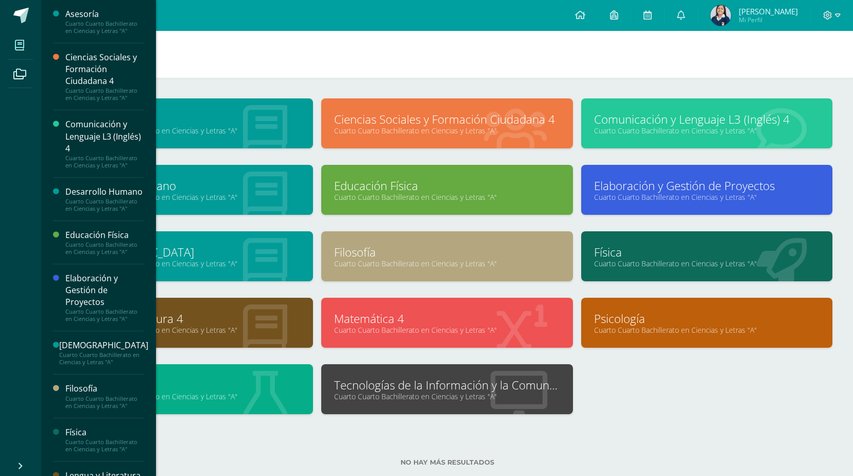
click at [11, 36] on span at bounding box center [19, 44] width 23 height 23
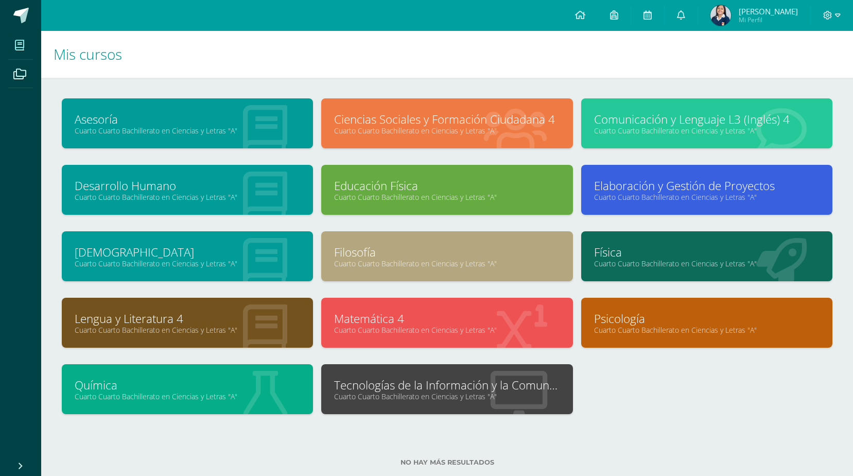
click at [731, 6] on img at bounding box center [720, 15] width 21 height 21
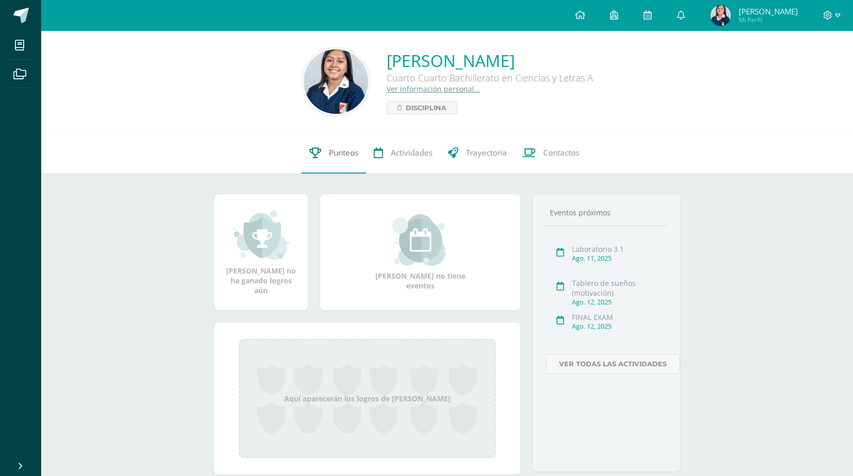
click at [342, 153] on span "Punteos" at bounding box center [343, 152] width 29 height 11
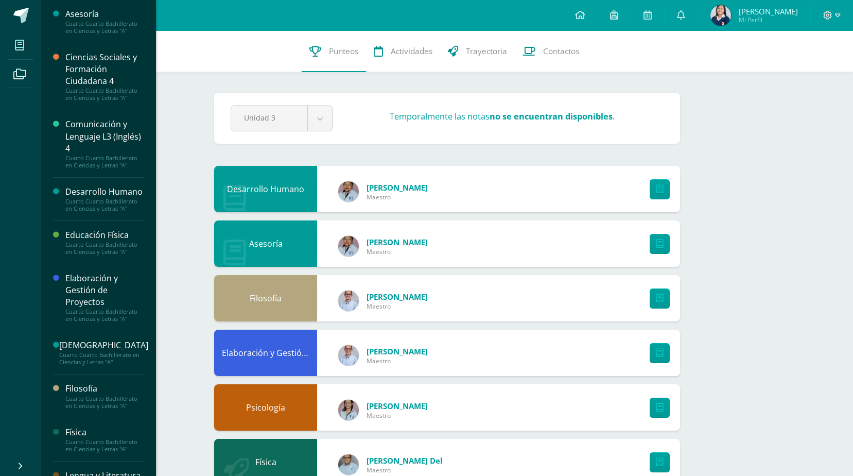
click at [29, 42] on span at bounding box center [19, 44] width 23 height 23
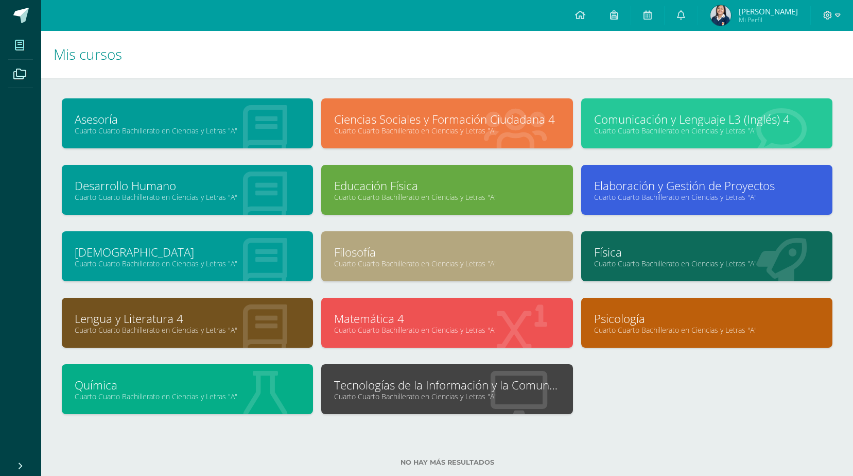
drag, startPoint x: 526, startPoint y: 50, endPoint x: 517, endPoint y: 59, distance: 12.0
click at [517, 63] on h1 "Mis cursos" at bounding box center [447, 54] width 787 height 47
click at [517, 42] on h1 "Mis cursos" at bounding box center [447, 54] width 787 height 47
drag, startPoint x: 513, startPoint y: 57, endPoint x: 513, endPoint y: 20, distance: 37.1
click at [513, 20] on body "Mis cursos Archivos Cerrar panel Asesoría Cuarto Cuarto Bachillerato en Ciencia…" at bounding box center [426, 249] width 853 height 499
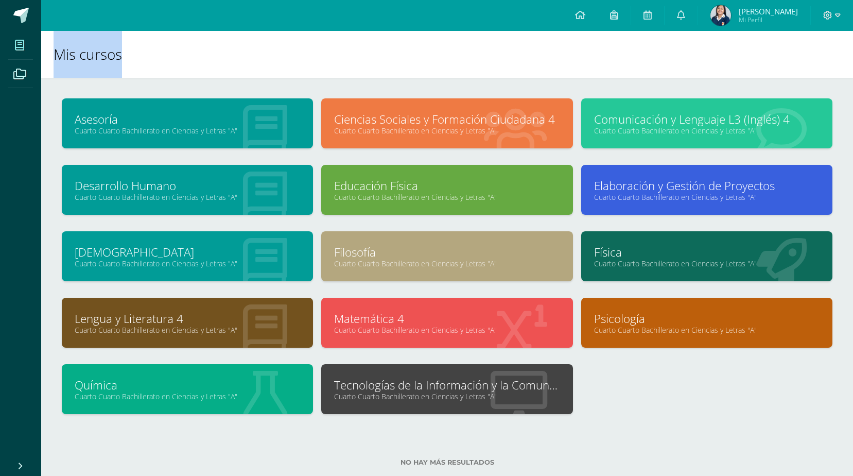
click at [733, 24] on span "[PERSON_NAME] Mi Perfil" at bounding box center [754, 15] width 92 height 21
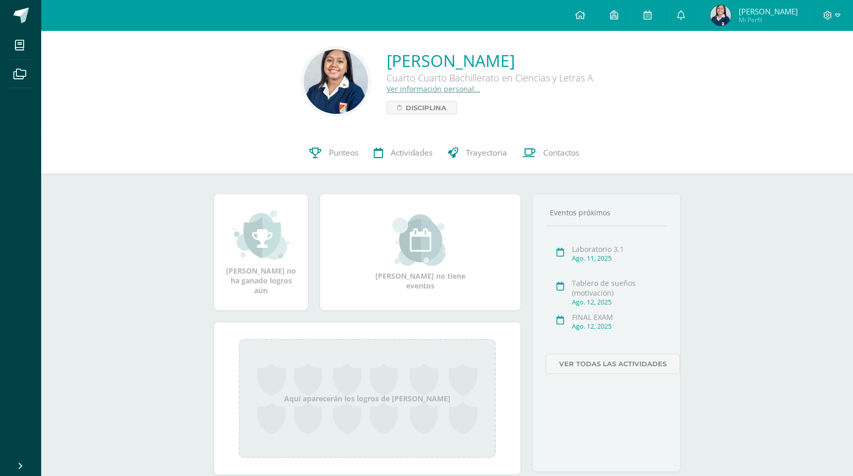
click at [335, 71] on img at bounding box center [336, 81] width 64 height 64
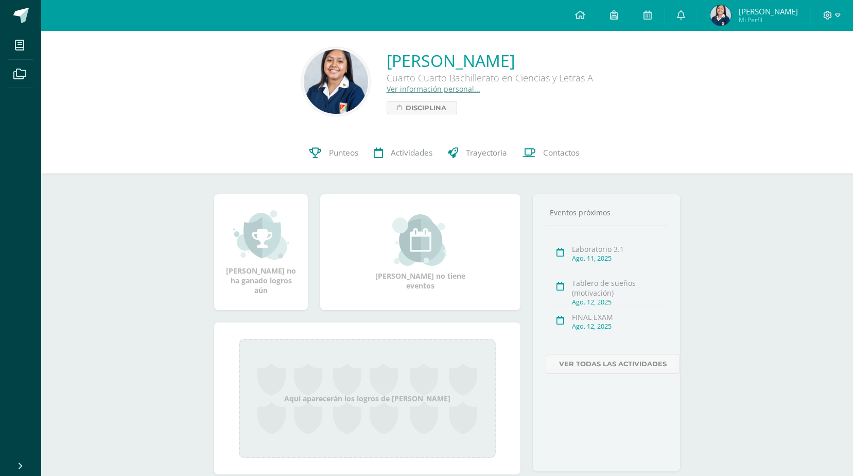
click at [335, 71] on img at bounding box center [336, 81] width 64 height 64
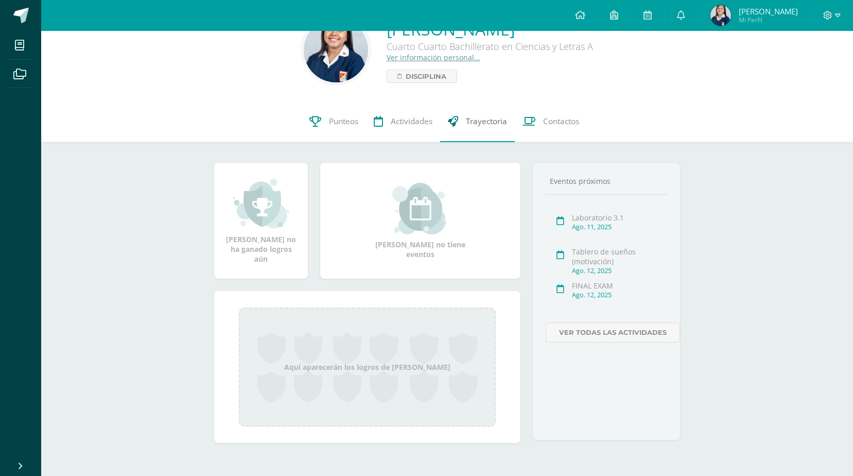
click at [472, 118] on span "Trayectoria" at bounding box center [486, 121] width 41 height 11
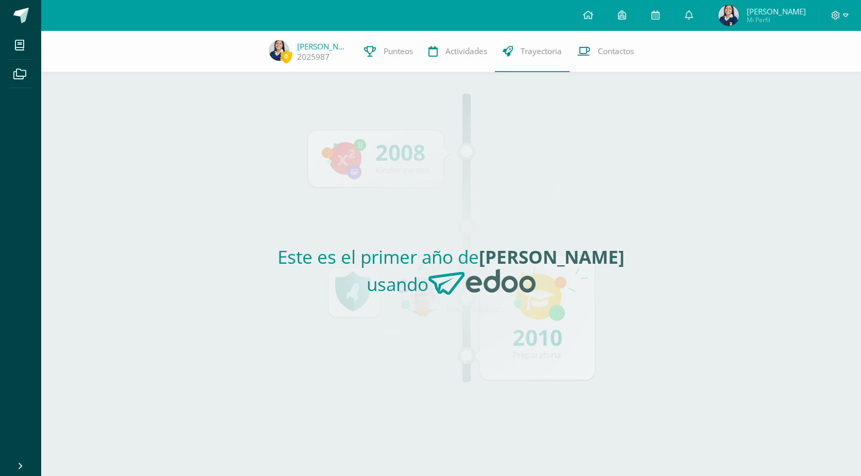
drag, startPoint x: 383, startPoint y: 259, endPoint x: 766, endPoint y: 360, distance: 395.7
click at [766, 360] on div "0 Sara Istacuy 2025987 Punteos Actividades Trayectoria Contactos Este es el pri…" at bounding box center [451, 253] width 820 height 445
click at [395, 46] on span "Punteos" at bounding box center [398, 51] width 29 height 11
click at [442, 59] on link "Actividades" at bounding box center [458, 51] width 74 height 41
click at [592, 58] on link "Contactos" at bounding box center [605, 51] width 72 height 41
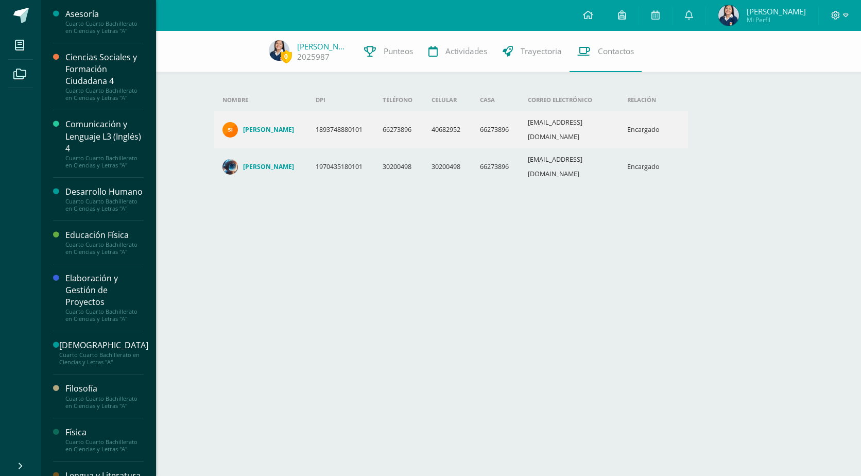
click at [297, 224] on html "Mis cursos Archivos Cerrar panel Asesoría Cuarto Cuarto Bachillerato en Ciencia…" at bounding box center [430, 112] width 861 height 224
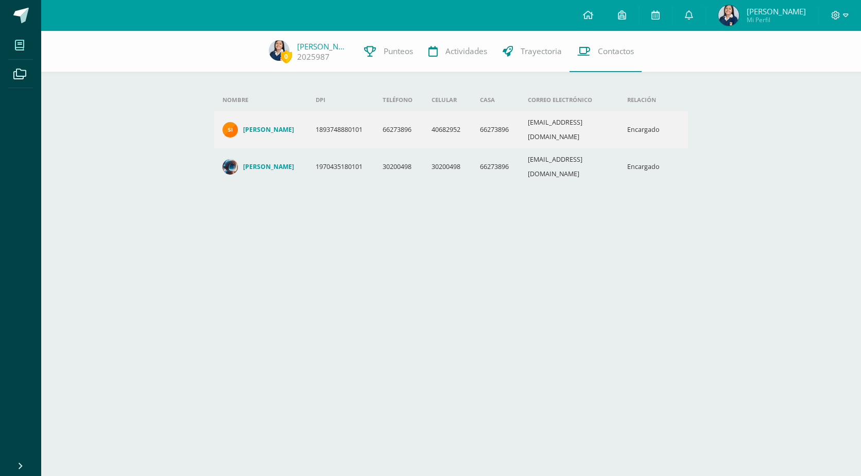
click at [19, 46] on icon at bounding box center [19, 45] width 9 height 10
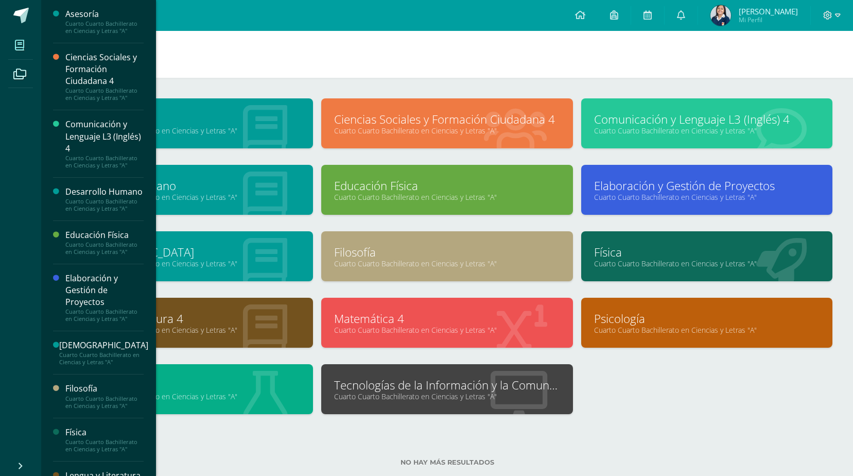
click at [478, 41] on h1 "Mis cursos" at bounding box center [447, 54] width 787 height 47
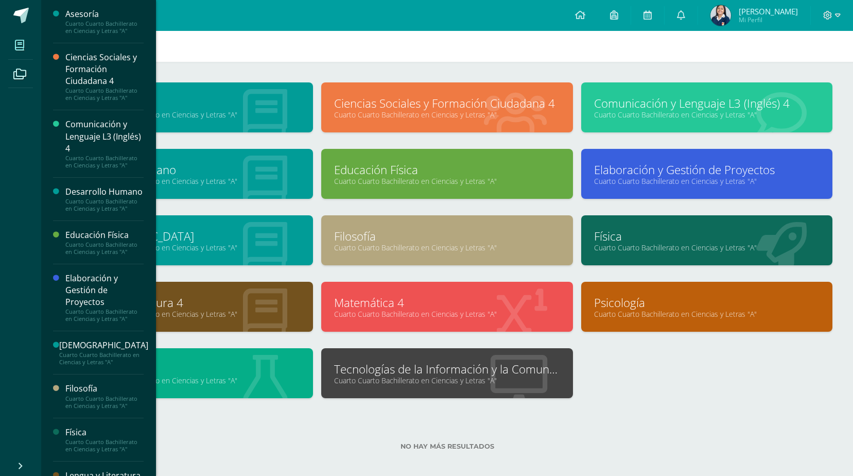
scroll to position [23, 0]
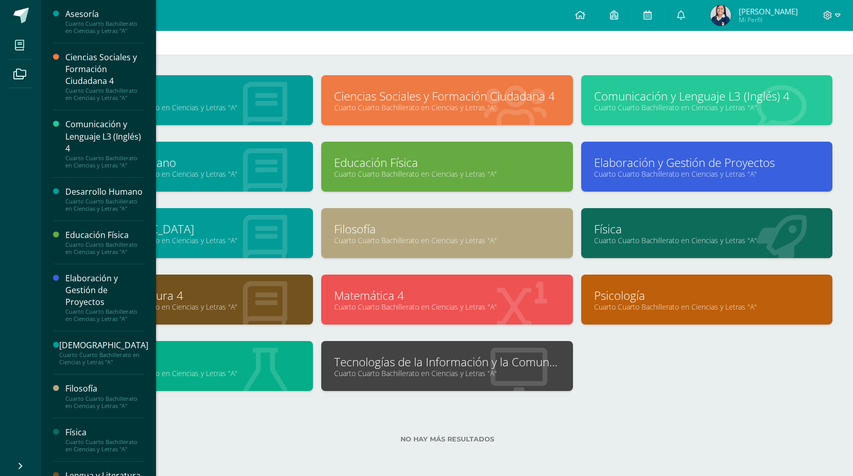
click at [736, 393] on div "Asesoría Cuarto Cuarto Bachillerato en Ciencias y Letras "A" Ciencias Sociales …" at bounding box center [447, 241] width 779 height 332
drag, startPoint x: 728, startPoint y: 370, endPoint x: 734, endPoint y: 348, distance: 22.9
click at [734, 348] on div "Asesoría Cuarto Cuarto Bachillerato en Ciencias y Letras "A" Ciencias Sociales …" at bounding box center [447, 241] width 779 height 332
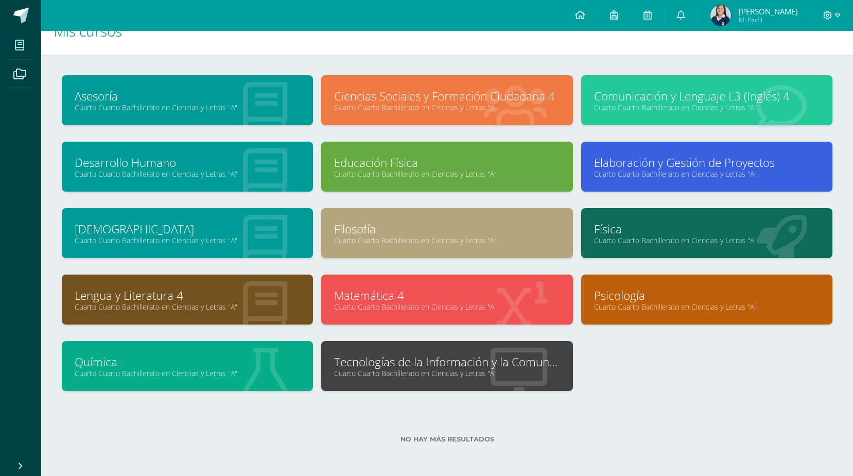
click at [18, 38] on span at bounding box center [19, 44] width 23 height 23
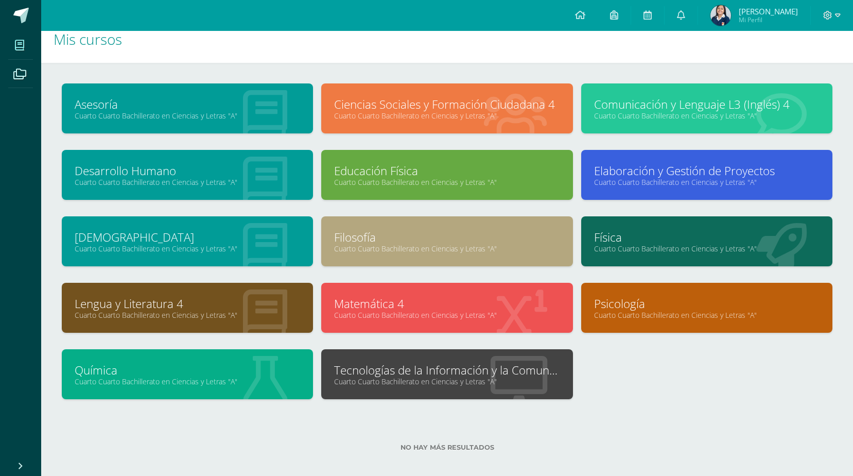
scroll to position [23, 0]
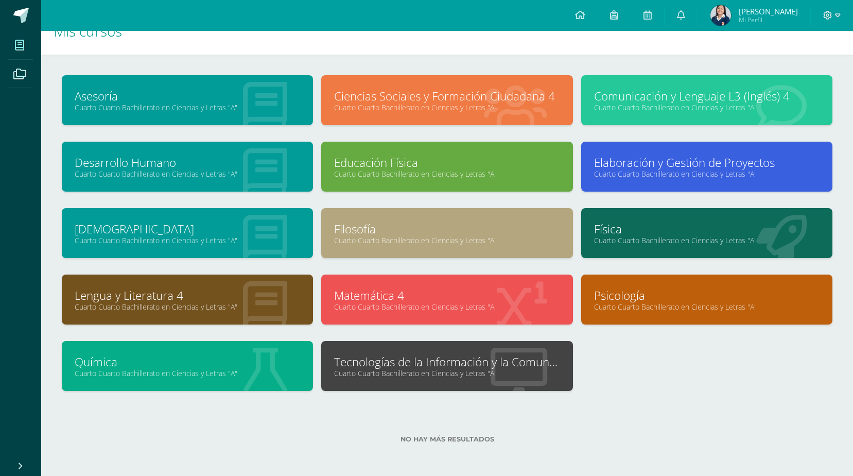
click at [438, 368] on link "Cuarto Cuarto Bachillerato en Ciencias y Letras "A"" at bounding box center [446, 373] width 225 height 10
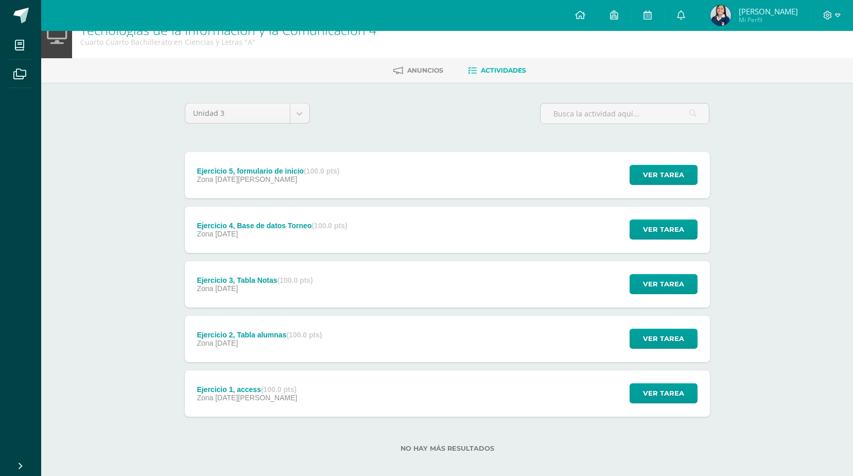
scroll to position [29, 0]
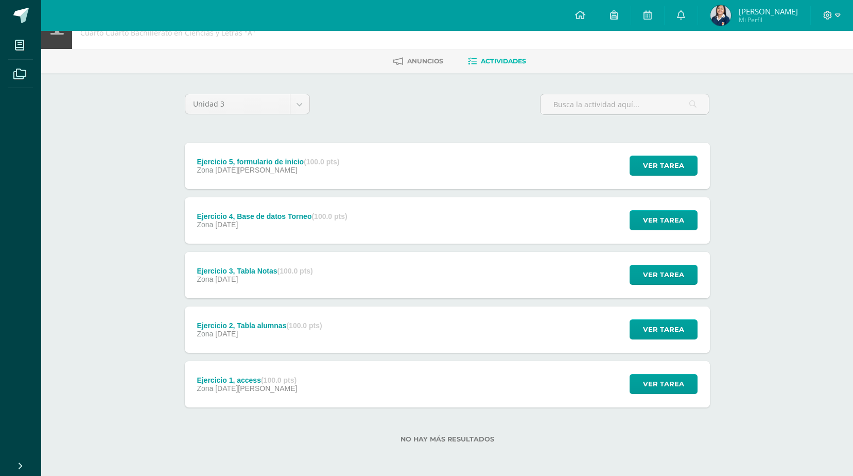
click at [257, 176] on div "Ejercicio 5, formulario de inicio (100.0 pts) Zona [DATE][PERSON_NAME]" at bounding box center [268, 166] width 167 height 46
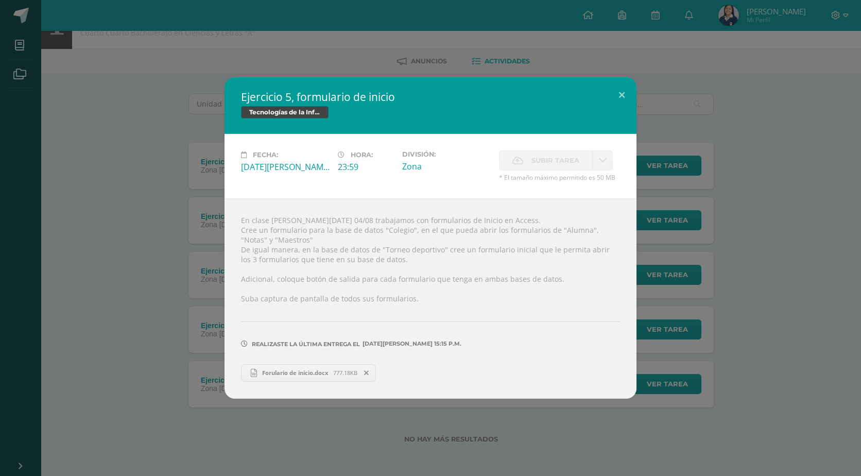
click at [180, 186] on div "Ejercicio 5, formulario de inicio Tecnologías de la Información y la Comunicaci…" at bounding box center [430, 237] width 853 height 321
